Goal: Task Accomplishment & Management: Manage account settings

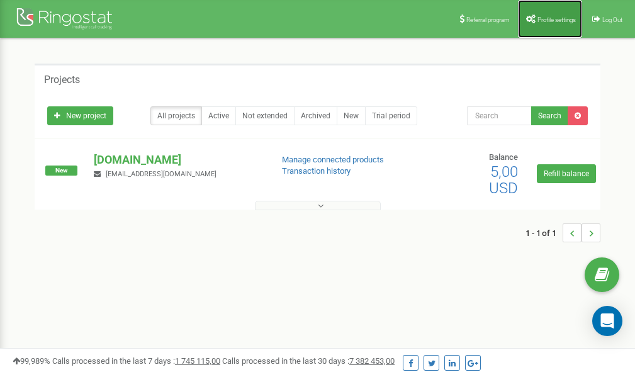
click at [554, 18] on span "Profile settings" at bounding box center [556, 19] width 38 height 7
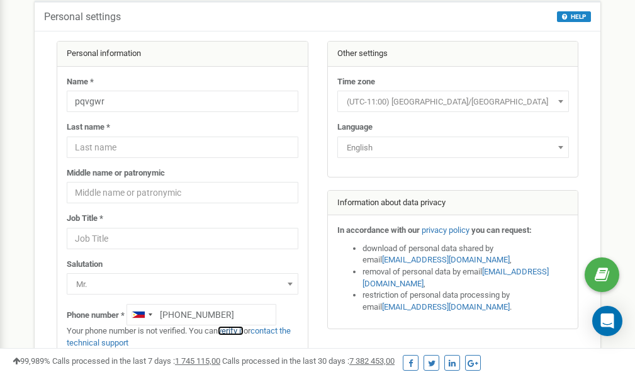
click at [235, 330] on link "verify it" at bounding box center [231, 330] width 26 height 9
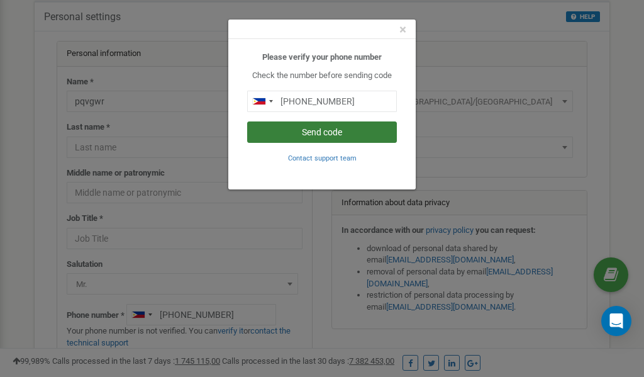
click at [305, 130] on button "Send code" at bounding box center [322, 131] width 150 height 21
